Goal: Communication & Community: Ask a question

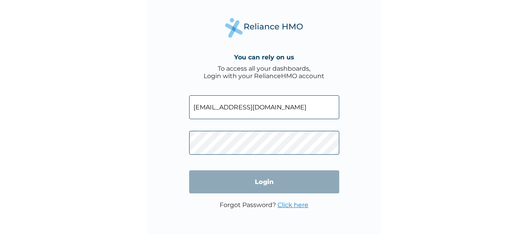
click at [243, 183] on input "Login" at bounding box center [264, 181] width 150 height 23
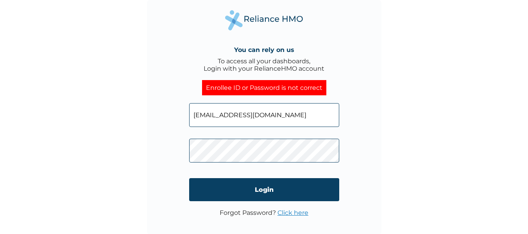
click at [317, 116] on input "christechtom@gmail.com" at bounding box center [264, 115] width 150 height 24
type input "c"
paste input "WAS/10020/A"
type input "WAS/10020/A"
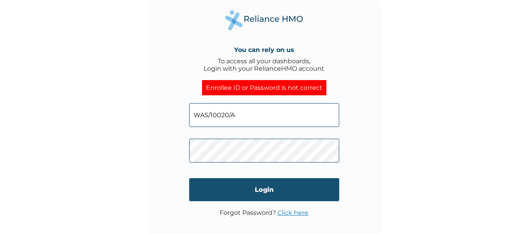
click at [207, 190] on input "Login" at bounding box center [264, 189] width 150 height 23
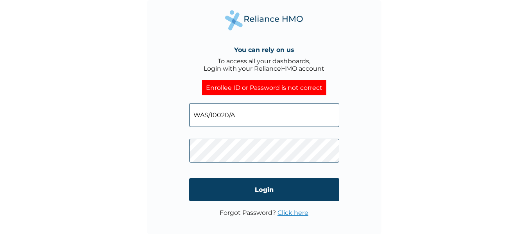
click at [282, 116] on input "WAS/10020/A" at bounding box center [264, 115] width 150 height 24
click at [194, 121] on input "WAS/10020/A" at bounding box center [264, 115] width 150 height 24
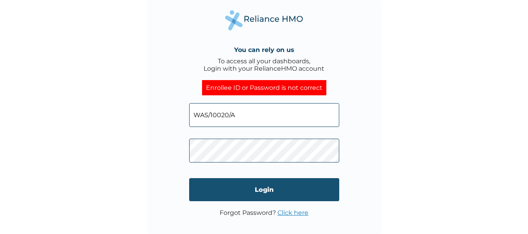
click at [250, 193] on input "Login" at bounding box center [264, 189] width 150 height 23
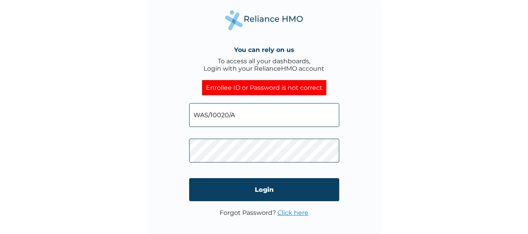
click at [285, 115] on input "WAS/10020/A" at bounding box center [264, 115] width 150 height 24
drag, startPoint x: 285, startPoint y: 115, endPoint x: 191, endPoint y: 116, distance: 93.7
click at [191, 116] on input "WAS/10020/A" at bounding box center [264, 115] width 150 height 24
click at [161, 184] on div "You can rely on us To access all your dashboards, Login with your RelianceHMO a…" at bounding box center [264, 117] width 234 height 234
click at [290, 211] on link "Click here" at bounding box center [292, 212] width 31 height 7
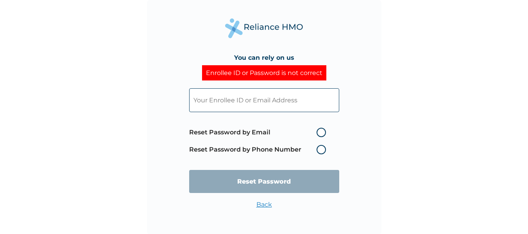
click at [309, 104] on input "text" at bounding box center [264, 100] width 150 height 24
paste input "WAS/10020/A"
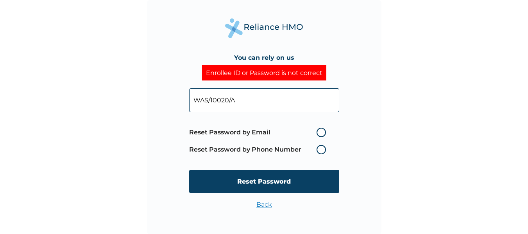
type input "WAS/10020/A"
click at [367, 106] on div "You can rely on us Enrollee ID or Password is not correct WAS/10020/A Reset Pas…" at bounding box center [264, 117] width 234 height 234
click at [291, 105] on input "WAS/10020/A" at bounding box center [264, 100] width 150 height 24
click at [156, 137] on div "You can rely on us Enrollee ID or Password is not correct WAS/10020/A Reset Pas…" at bounding box center [264, 117] width 234 height 234
click at [322, 132] on label "Reset Password by Email" at bounding box center [259, 132] width 141 height 9
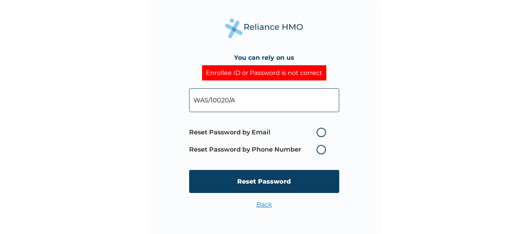
click at [318, 132] on input "Reset Password by Email" at bounding box center [311, 132] width 12 height 12
radio input "true"
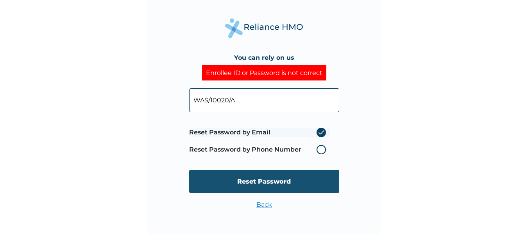
click at [293, 178] on input "Reset Password" at bounding box center [264, 181] width 150 height 23
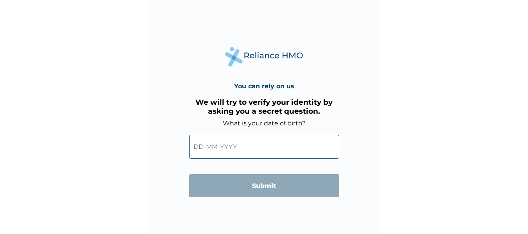
click at [249, 150] on input "text" at bounding box center [264, 147] width 150 height 24
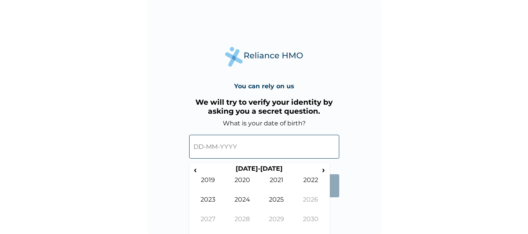
click at [335, 210] on div "You can rely on us We will try to verify your identity by asking you a secret q…" at bounding box center [264, 117] width 234 height 234
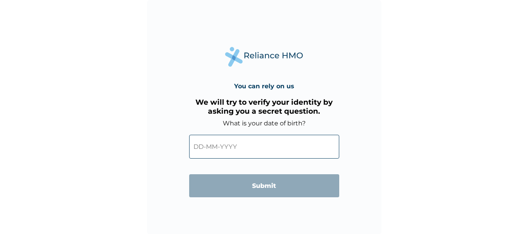
scroll to position [0, 0]
click at [310, 149] on input "text" at bounding box center [264, 146] width 150 height 24
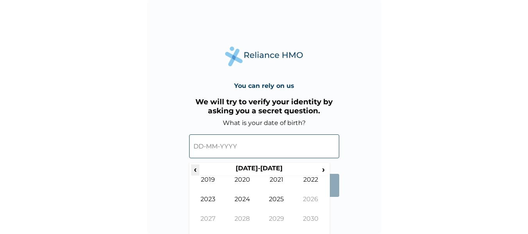
click at [192, 170] on span "‹" at bounding box center [195, 169] width 8 height 10
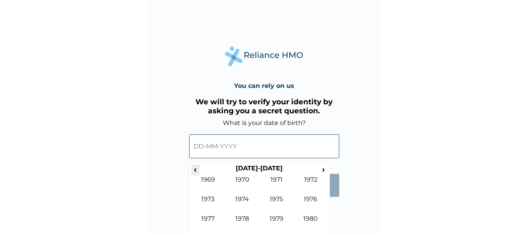
click at [192, 170] on span "‹" at bounding box center [195, 169] width 8 height 10
click at [318, 165] on th "1950-1959" at bounding box center [259, 169] width 120 height 11
click at [321, 168] on span "›" at bounding box center [323, 169] width 9 height 10
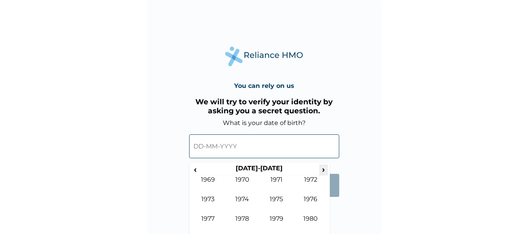
click at [321, 168] on span "›" at bounding box center [323, 169] width 9 height 10
click at [308, 199] on td "1986" at bounding box center [310, 205] width 34 height 20
click at [305, 201] on td "Aug" at bounding box center [310, 205] width 34 height 20
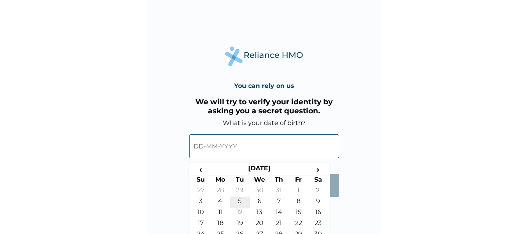
click at [240, 202] on td "5" at bounding box center [240, 202] width 20 height 11
type input "05-08-1986"
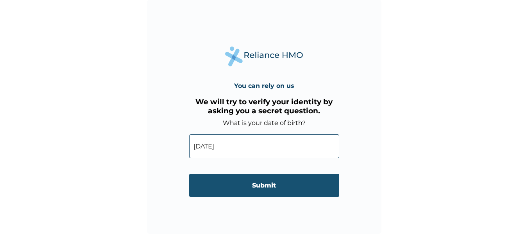
click at [248, 187] on input "Submit" at bounding box center [264, 185] width 150 height 23
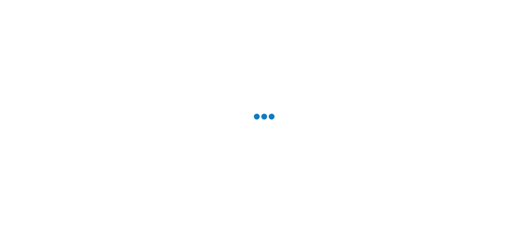
scroll to position [0, 0]
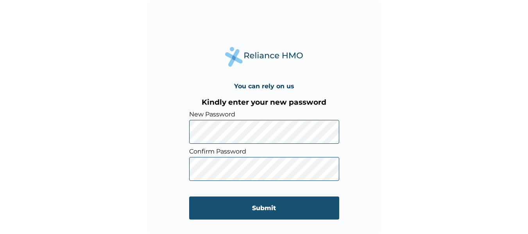
click at [241, 207] on input "Submit" at bounding box center [264, 207] width 150 height 23
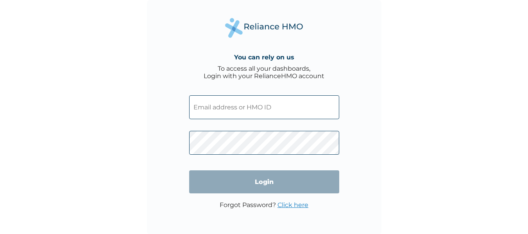
type input "was/10020/a"
click at [263, 184] on input "Login" at bounding box center [264, 181] width 150 height 23
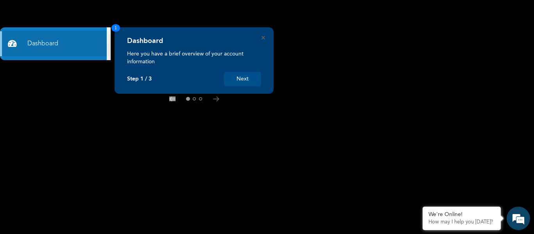
click at [245, 80] on button "Next" at bounding box center [242, 79] width 37 height 14
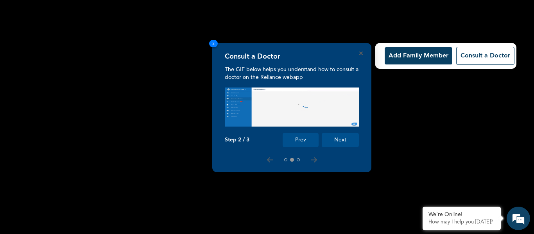
click at [339, 143] on button "Next" at bounding box center [339, 140] width 37 height 14
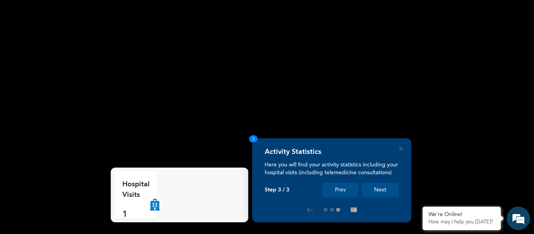
click at [374, 191] on button "Next" at bounding box center [379, 190] width 37 height 14
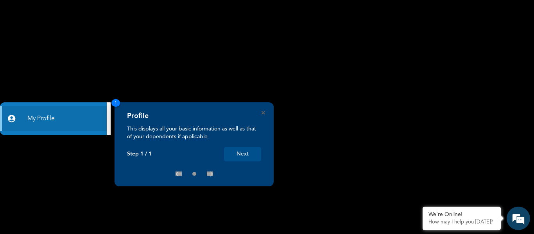
click at [243, 155] on button "Next" at bounding box center [242, 154] width 37 height 14
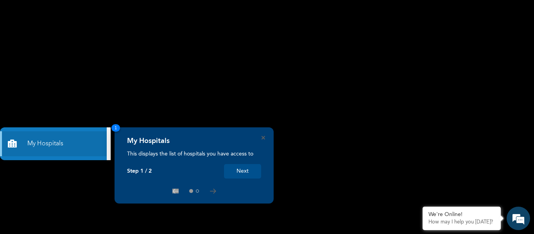
click at [241, 168] on button "Next" at bounding box center [242, 171] width 37 height 14
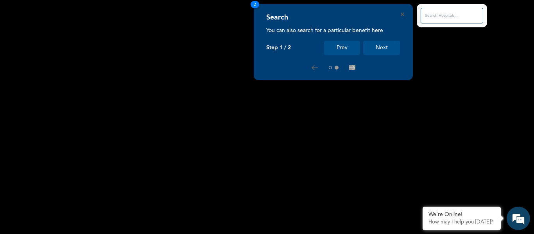
click at [366, 49] on button "Next" at bounding box center [381, 48] width 37 height 14
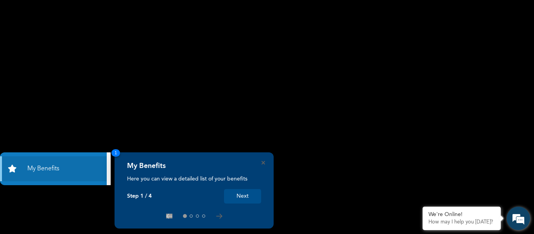
click at [516, 220] on em at bounding box center [517, 218] width 21 height 21
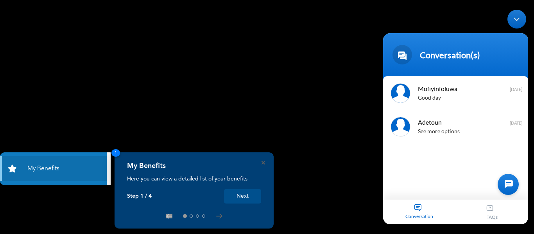
click at [416, 206] on div "Conversation" at bounding box center [419, 211] width 73 height 25
click at [510, 181] on div at bounding box center [507, 183] width 21 height 21
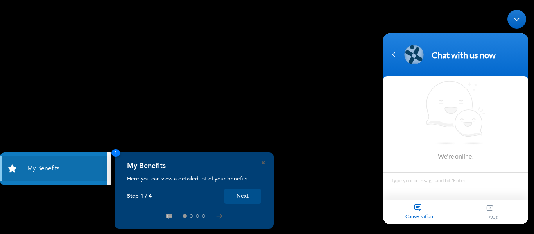
click at [438, 186] on textarea "Type your message and hit 'Enter'" at bounding box center [455, 185] width 145 height 27
type textarea "Good day"
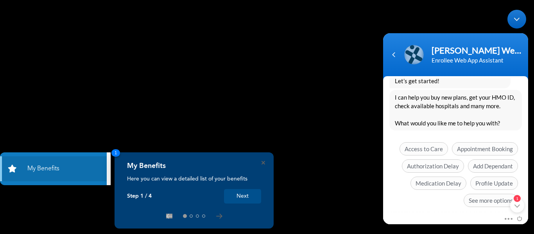
scroll to position [221, 0]
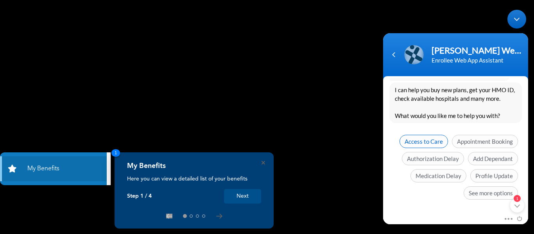
click at [423, 142] on span "Access to Care" at bounding box center [423, 140] width 48 height 13
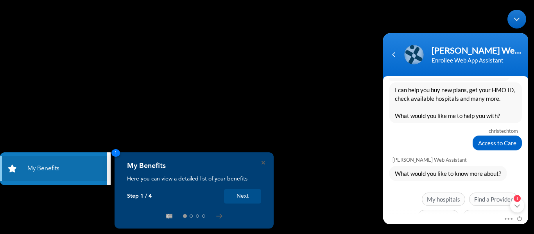
drag, startPoint x: 528, startPoint y: 162, endPoint x: 528, endPoint y: 187, distance: 25.0
click at [528, 187] on body "Naomi Enrollee Web Assistant Enrollee Web App Assistant christechtom Good day N…" at bounding box center [455, 116] width 153 height 222
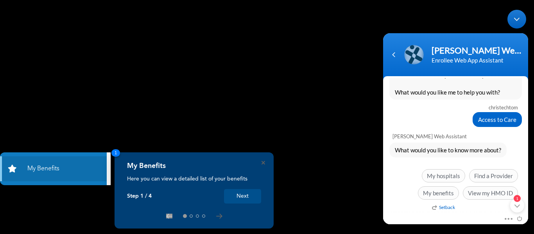
click at [446, 206] on em "Setback" at bounding box center [443, 207] width 23 height 6
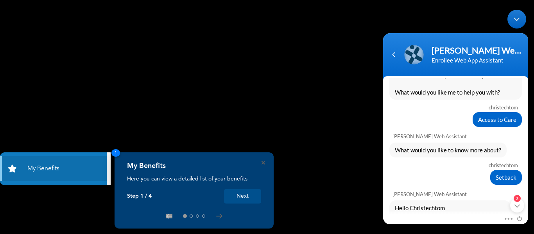
drag, startPoint x: 529, startPoint y: 144, endPoint x: 912, endPoint y: 195, distance: 386.2
click at [532, 189] on html "Naomi Enrollee Web Assistant Enrollee Web App Assistant christechtom Good day N…" at bounding box center [455, 116] width 153 height 222
drag, startPoint x: 525, startPoint y: 146, endPoint x: 528, endPoint y: 196, distance: 50.1
click at [528, 196] on body "Naomi Enrollee Web Assistant Enrollee Web App Assistant christechtom Good day N…" at bounding box center [455, 116] width 153 height 222
click at [473, 167] on div "christechtom" at bounding box center [454, 165] width 125 height 6
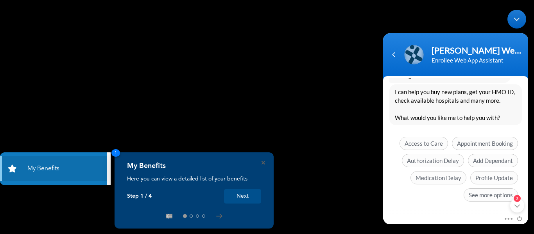
scroll to position [534, 0]
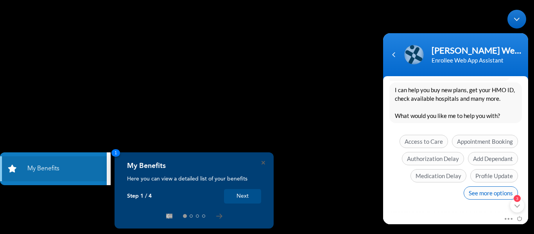
click at [489, 193] on span "See more options" at bounding box center [490, 192] width 54 height 13
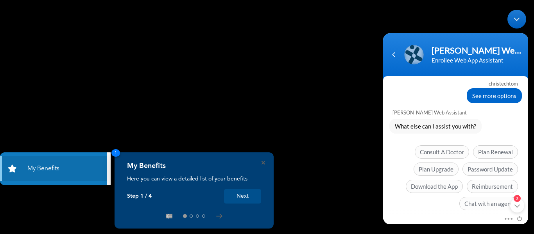
scroll to position [592, 0]
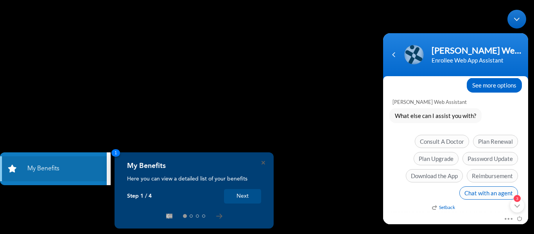
click at [496, 190] on span "Chat with an agent" at bounding box center [488, 192] width 59 height 13
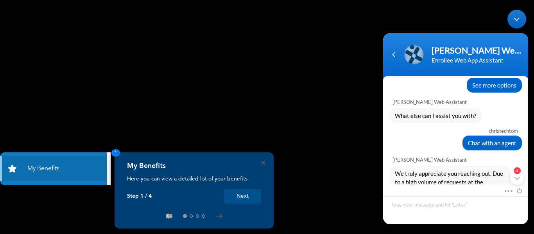
drag, startPoint x: 529, startPoint y: 163, endPoint x: 529, endPoint y: 183, distance: 20.3
click at [529, 183] on body "Naomi Enrollee Web Assistant Enrollee Web App Assistant christechtom Good day N…" at bounding box center [455, 116] width 153 height 222
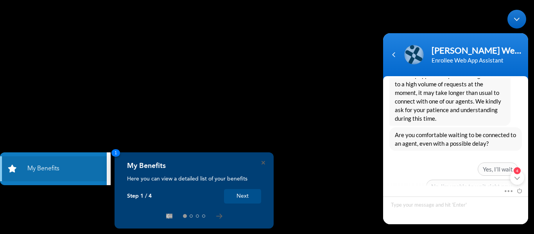
scroll to position [711, 0]
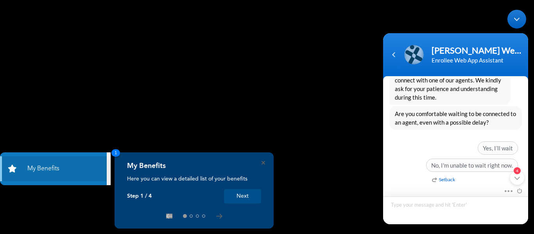
click at [443, 208] on textarea "Type your message and hit 'Enter'" at bounding box center [455, 210] width 145 height 28
type textarea "waiting"
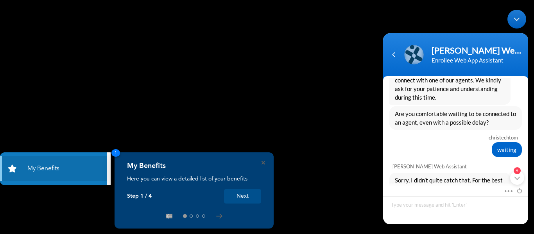
drag, startPoint x: 528, startPoint y: 167, endPoint x: 528, endPoint y: 181, distance: 14.1
click at [528, 181] on body "Naomi Enrollee Web Assistant Enrollee Web App Assistant christechtom Good day N…" at bounding box center [455, 116] width 153 height 222
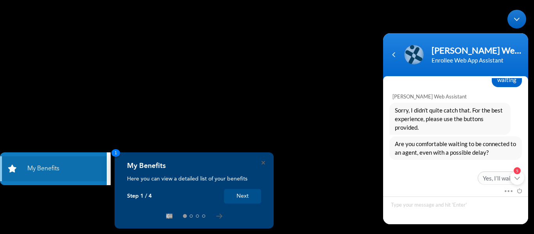
scroll to position [811, 0]
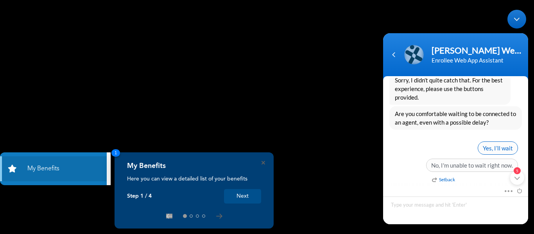
click at [493, 146] on span "Yes, I’ll wait" at bounding box center [497, 147] width 40 height 13
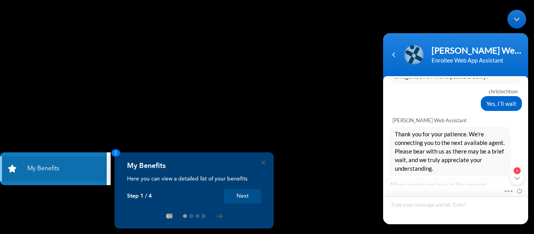
scroll to position [882, 0]
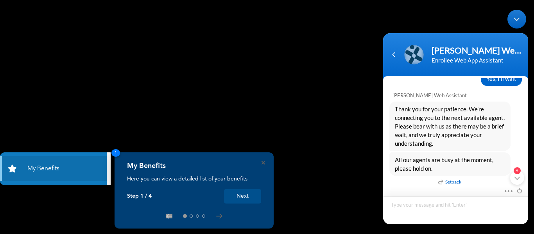
click at [484, 206] on textarea "Type your message and hit 'Enter'" at bounding box center [455, 210] width 145 height 28
click at [462, 211] on textarea "Type your message and hit 'Enter'" at bounding box center [455, 210] width 145 height 28
click at [491, 138] on span "Thank you for your patience. We're connecting you to the next available agent. …" at bounding box center [449, 125] width 110 height 43
click at [492, 168] on span "All our agents are busy at the moment, please hold on." at bounding box center [449, 163] width 110 height 17
click at [480, 205] on textarea "Type your message and hit 'Enter'" at bounding box center [455, 210] width 145 height 28
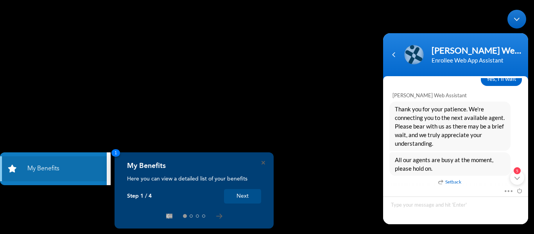
drag, startPoint x: 528, startPoint y: 179, endPoint x: 528, endPoint y: 191, distance: 12.1
click at [528, 191] on body "Naomi Enrollee Web Assistant Enrollee Web App Assistant christechtom Good day N…" at bounding box center [455, 116] width 153 height 222
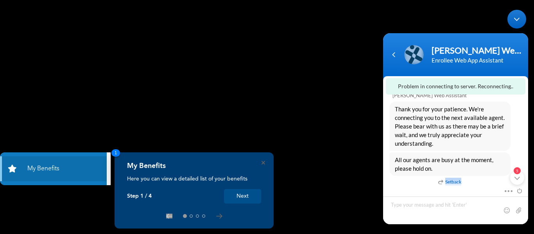
drag, startPoint x: 525, startPoint y: 179, endPoint x: 526, endPoint y: 195, distance: 15.6
click at [526, 195] on section "Problem in connecting to server. Reconnecting.. christechtom Good day Naomi Enr…" at bounding box center [455, 150] width 145 height 148
click at [517, 179] on div "5" at bounding box center [517, 177] width 14 height 14
click at [517, 179] on div "Setback" at bounding box center [494, 181] width 121 height 9
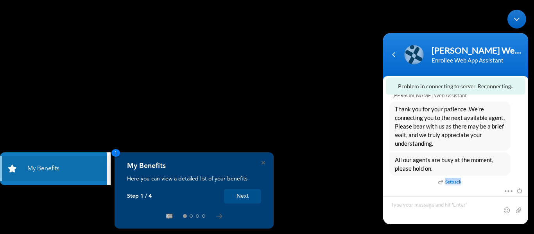
click at [517, 179] on div "Setback" at bounding box center [494, 181] width 121 height 9
click at [494, 175] on div "All our agents are busy at the moment, please hold on. Setback" at bounding box center [449, 163] width 121 height 23
click at [469, 209] on textarea "Type your message and hit 'Enter'" at bounding box center [455, 210] width 145 height 28
type textarea "hello"
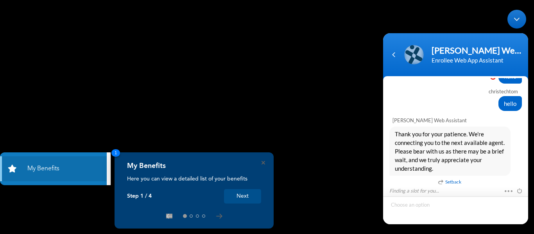
scroll to position [1027, 0]
